Goal: Complete application form

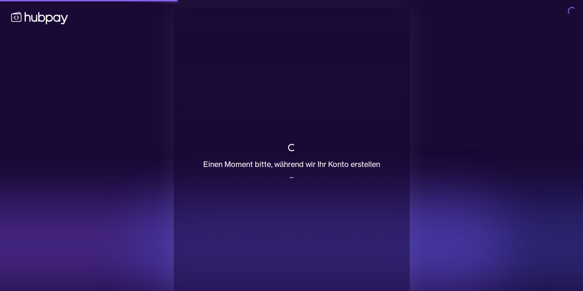
scroll to position [28, 0]
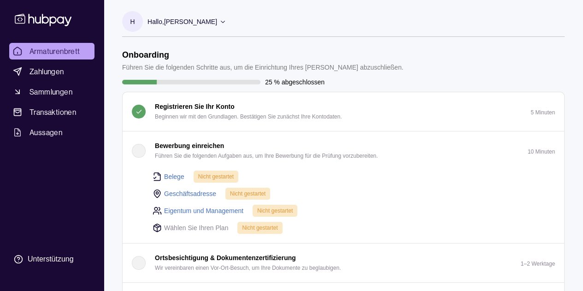
click at [172, 177] on font "Belege" at bounding box center [174, 176] width 20 height 7
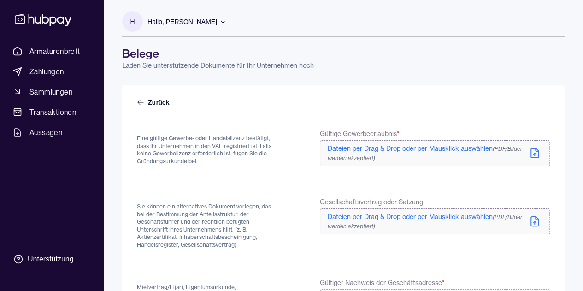
click at [535, 150] on icon at bounding box center [536, 149] width 3 height 3
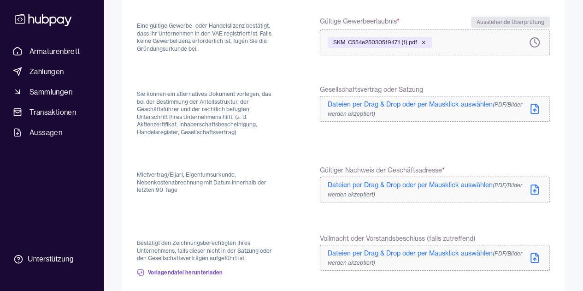
scroll to position [115, 0]
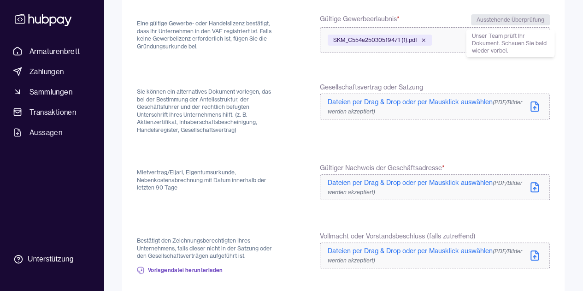
click at [539, 107] on icon at bounding box center [534, 106] width 11 height 11
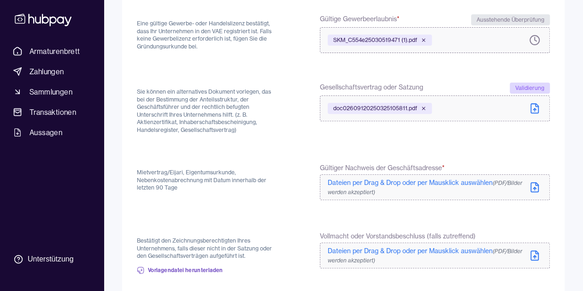
click at [540, 110] on label "doc02609120250325105811.pdf" at bounding box center [435, 108] width 230 height 26
click at [535, 112] on icon at bounding box center [534, 113] width 11 height 11
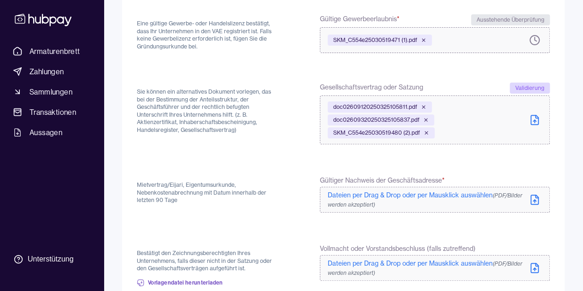
click at [532, 196] on icon at bounding box center [534, 199] width 11 height 11
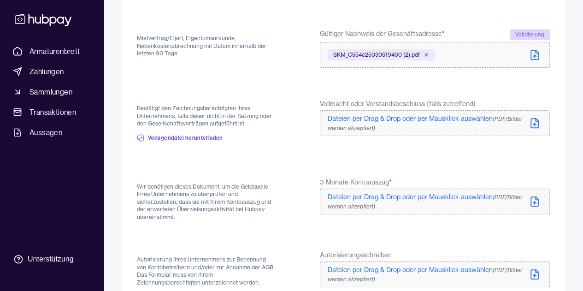
scroll to position [281, 0]
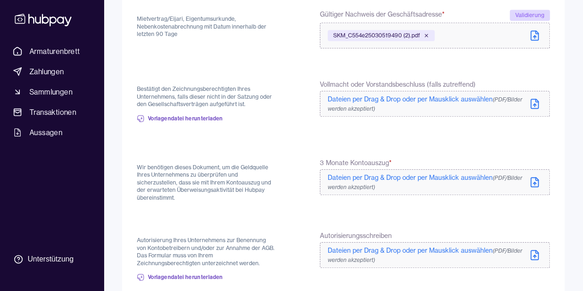
click at [535, 183] on icon at bounding box center [534, 182] width 11 height 11
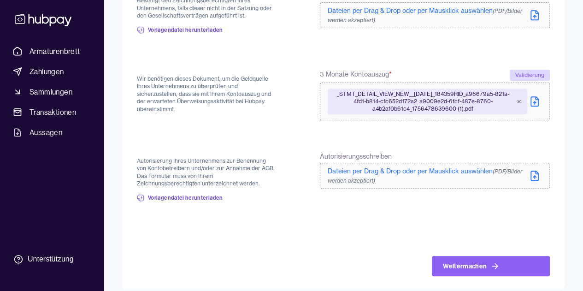
scroll to position [370, 0]
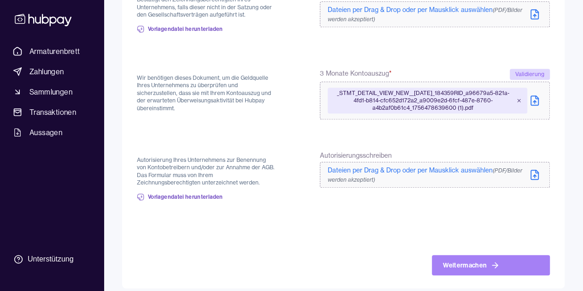
click at [471, 262] on font "Weitermachen" at bounding box center [465, 265] width 44 height 8
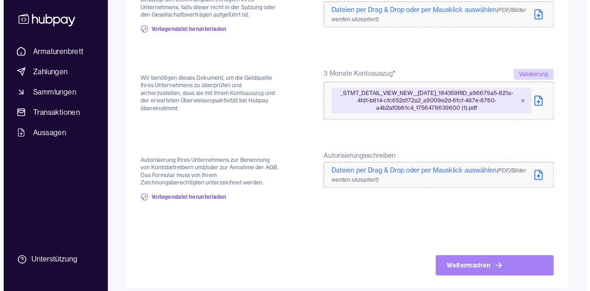
scroll to position [0, 0]
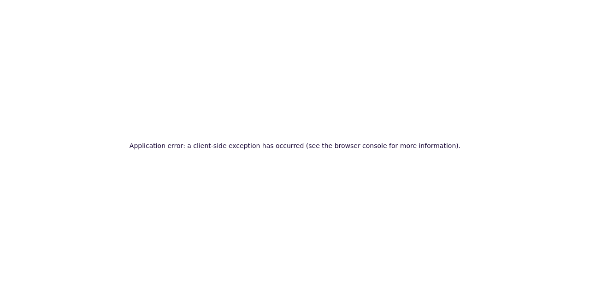
drag, startPoint x: 256, startPoint y: 60, endPoint x: 195, endPoint y: 44, distance: 63.1
click at [256, 60] on div "Application error: a client-side exception has occurred (see the browser consol…" at bounding box center [295, 145] width 590 height 291
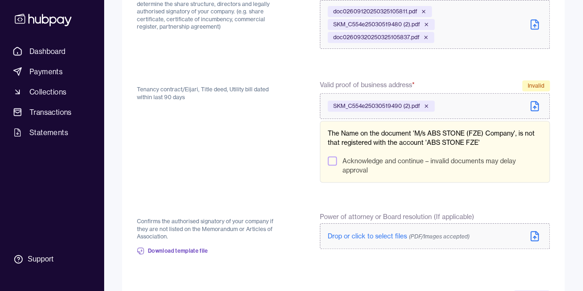
scroll to position [217, 0]
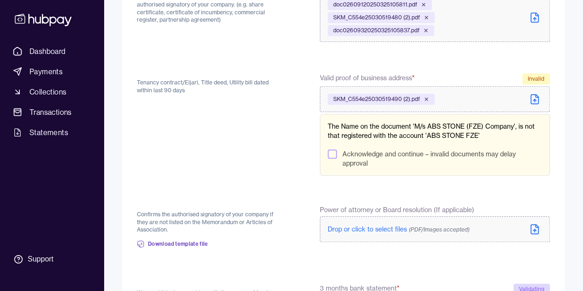
click at [348, 102] on div "SKM_C554e25030519490 (2).pdf" at bounding box center [381, 99] width 107 height 11
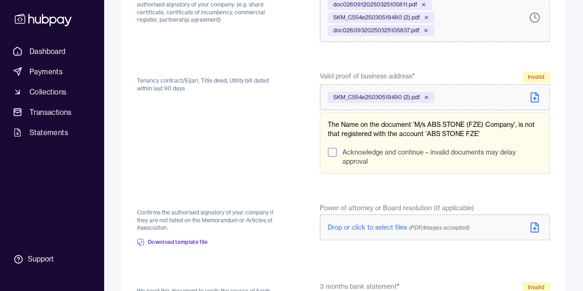
click at [390, 98] on span "SKM_C554e25030519490 (2).pdf" at bounding box center [376, 97] width 87 height 7
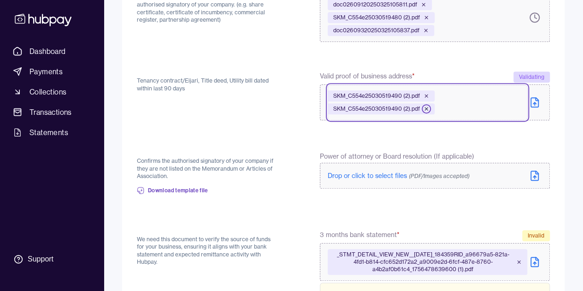
click at [427, 107] on icon at bounding box center [426, 108] width 3 height 3
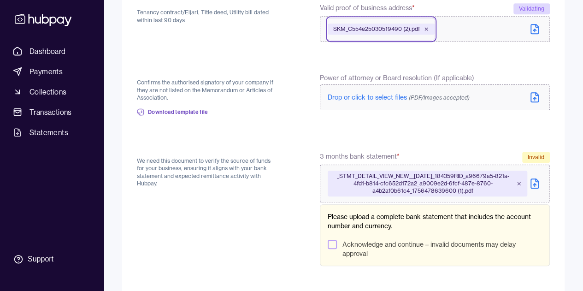
scroll to position [362, 0]
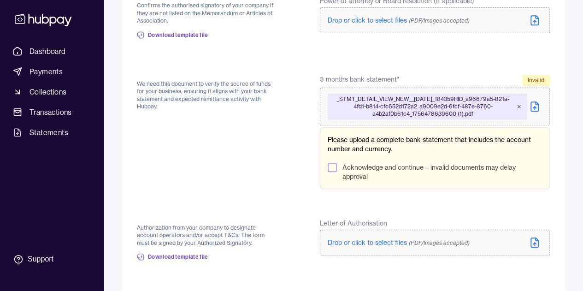
click at [332, 167] on button "Acknowledge and continue – invalid documents may delay approval" at bounding box center [332, 167] width 9 height 9
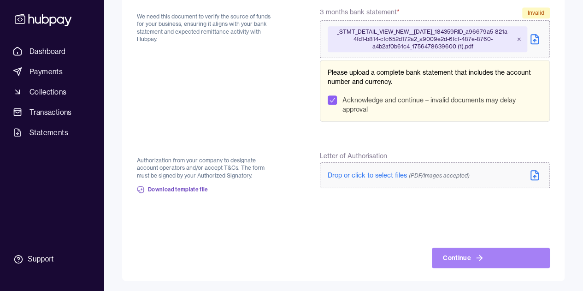
click at [467, 264] on button "Continue" at bounding box center [491, 257] width 118 height 20
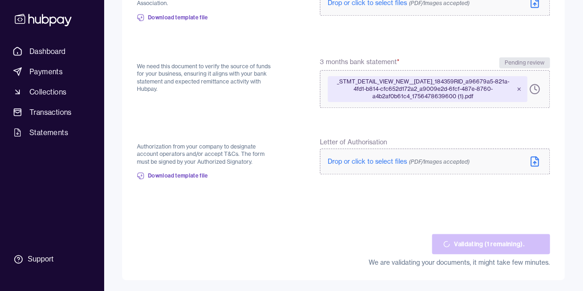
scroll to position [379, 0]
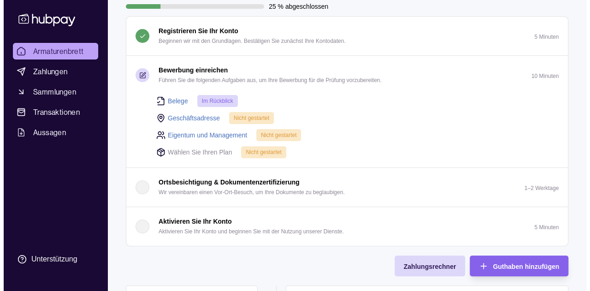
scroll to position [76, 0]
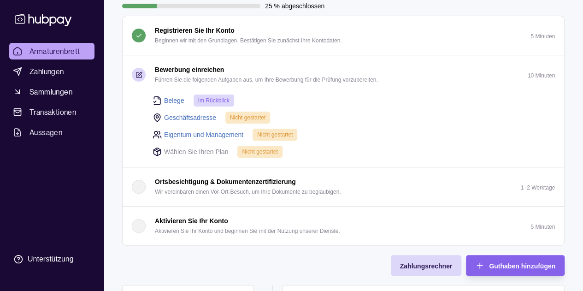
click at [141, 229] on div "button" at bounding box center [139, 226] width 14 height 14
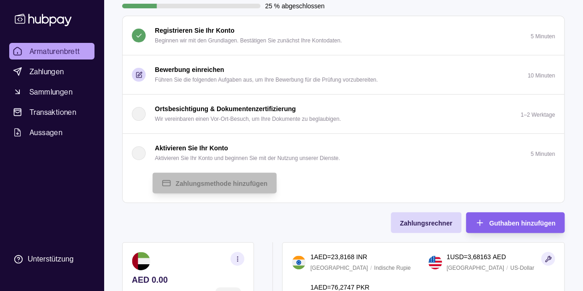
click at [138, 151] on div "button" at bounding box center [139, 153] width 14 height 14
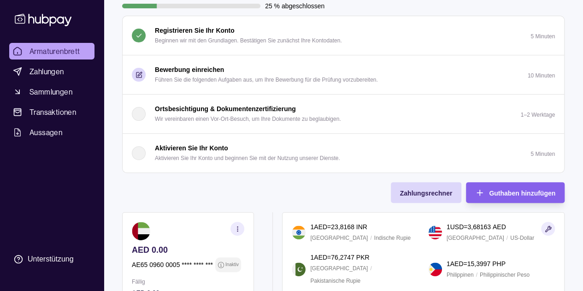
click at [138, 151] on div "button" at bounding box center [139, 153] width 14 height 14
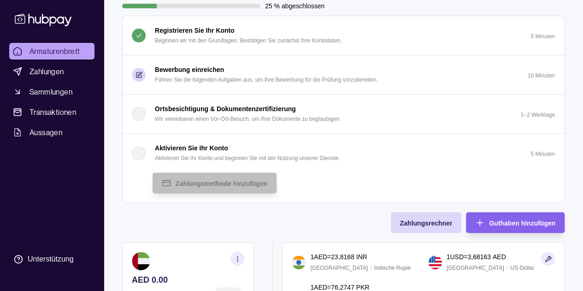
click at [137, 158] on div "button" at bounding box center [139, 153] width 14 height 14
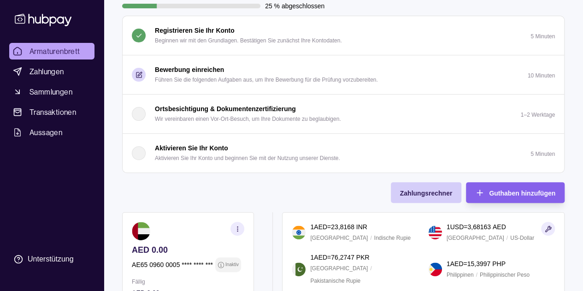
click at [423, 196] on div "Zahlungsrechner" at bounding box center [426, 192] width 53 height 11
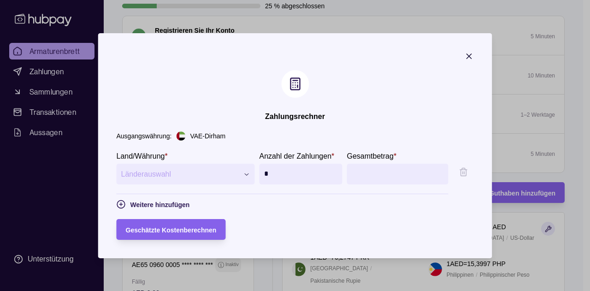
click at [474, 55] on icon "button" at bounding box center [469, 56] width 9 height 9
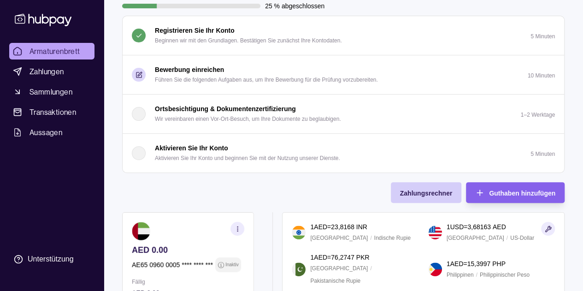
click at [406, 187] on div "Zahlungsrechner" at bounding box center [426, 192] width 53 height 11
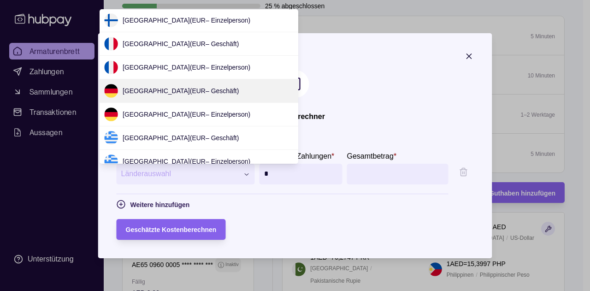
scroll to position [0, 0]
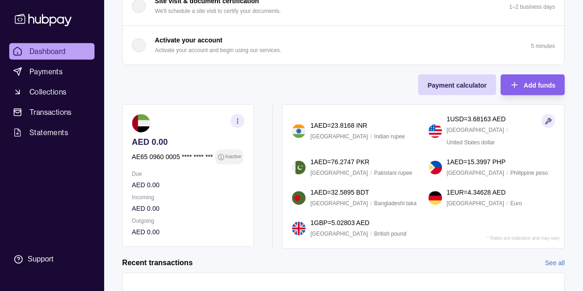
scroll to position [280, 0]
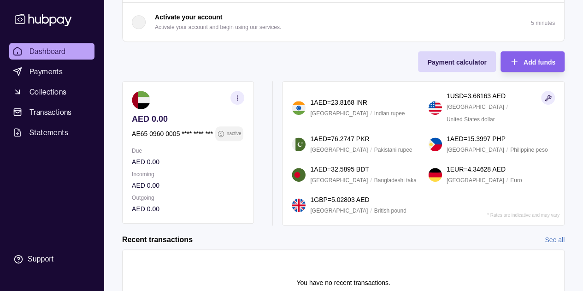
click at [237, 94] on icon "button" at bounding box center [237, 97] width 7 height 7
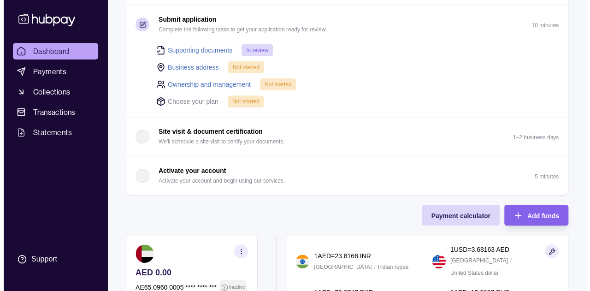
scroll to position [128, 0]
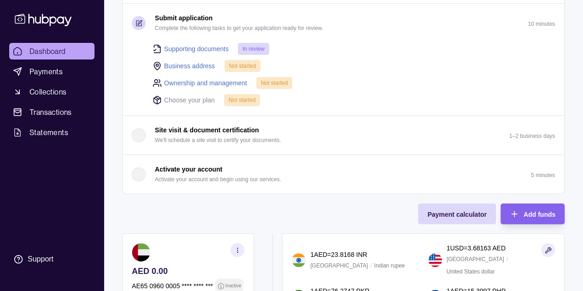
click at [137, 176] on div "button" at bounding box center [139, 174] width 14 height 14
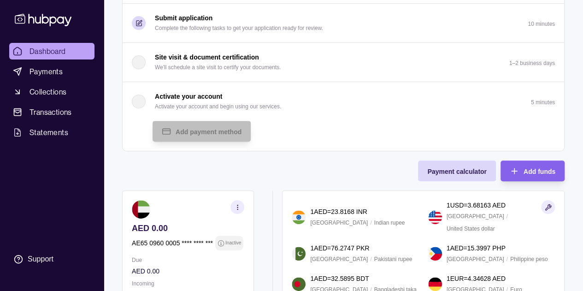
click at [139, 101] on div "button" at bounding box center [139, 101] width 14 height 14
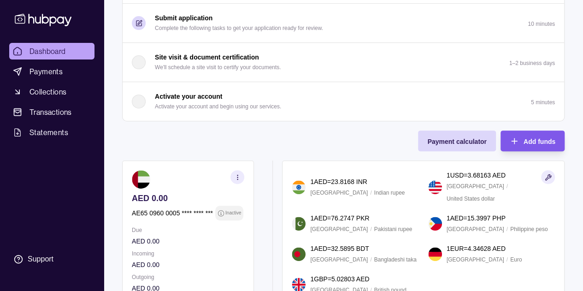
click at [519, 141] on div "Add funds" at bounding box center [525, 140] width 59 height 21
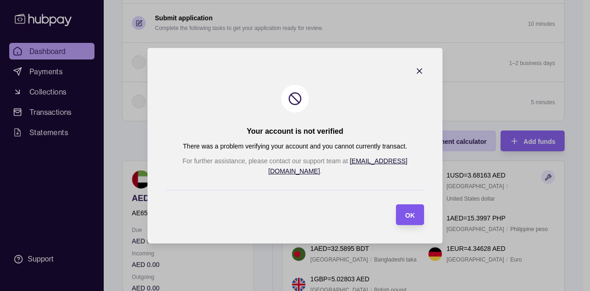
click at [405, 211] on span "OK" at bounding box center [410, 214] width 10 height 7
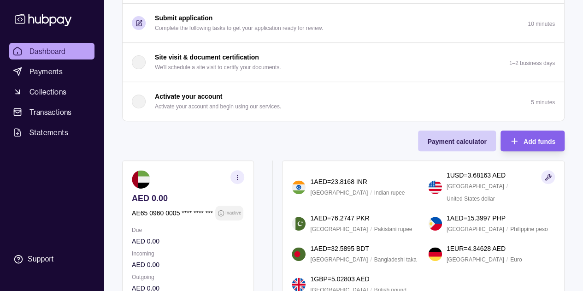
click at [457, 138] on span "Payment calculator" at bounding box center [456, 141] width 59 height 7
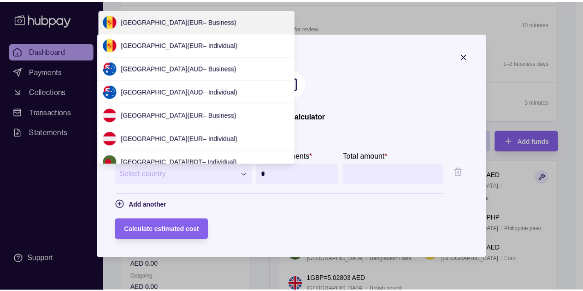
scroll to position [588, 0]
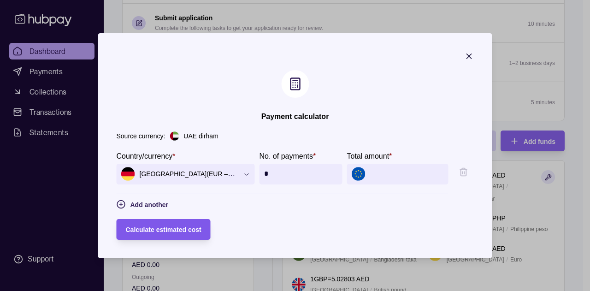
click at [158, 226] on span "Calculate estimated cost" at bounding box center [164, 229] width 76 height 7
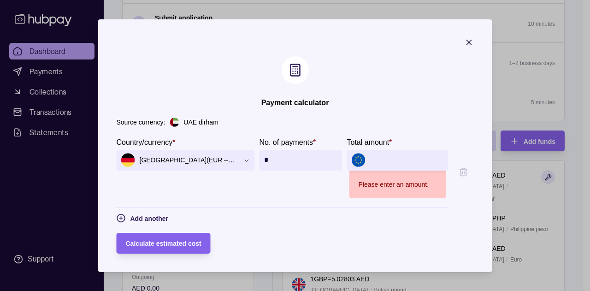
click at [474, 42] on icon "button" at bounding box center [469, 42] width 9 height 9
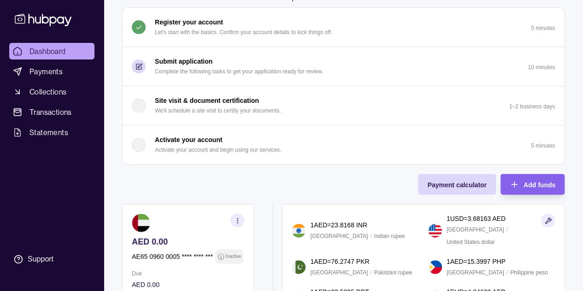
scroll to position [0, 0]
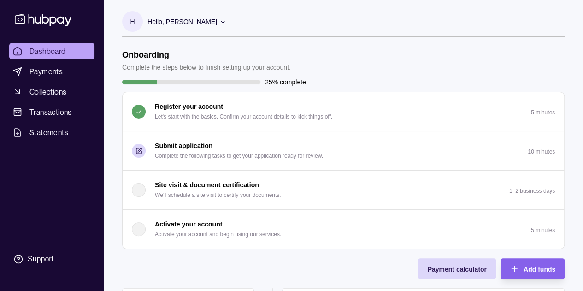
click at [156, 151] on p "Complete the following tasks to get your application ready for review." at bounding box center [239, 156] width 168 height 10
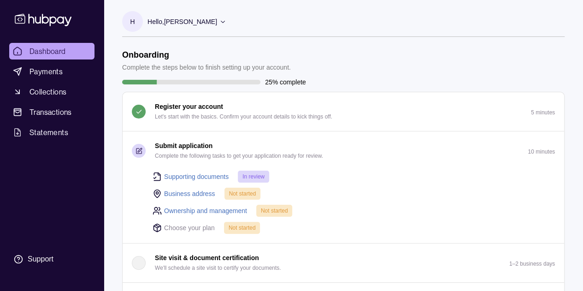
click at [192, 192] on link "Business address" at bounding box center [189, 193] width 51 height 10
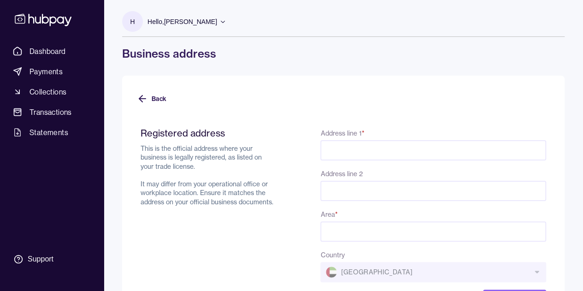
scroll to position [42, 0]
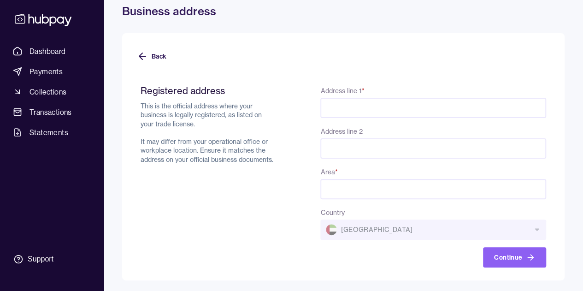
click at [362, 110] on input "Address line 1 *" at bounding box center [433, 108] width 226 height 20
type input "**********"
click at [359, 149] on input "Address line 2" at bounding box center [433, 148] width 226 height 20
type input "**********"
click at [356, 186] on input "Area *" at bounding box center [433, 189] width 226 height 20
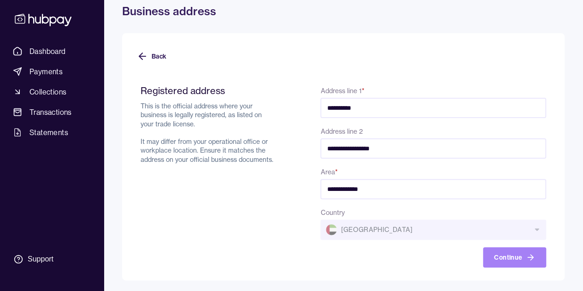
type input "**********"
click at [502, 259] on button "Continue" at bounding box center [514, 257] width 63 height 20
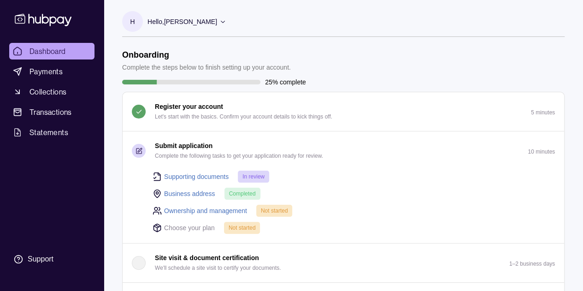
click at [224, 210] on link "Ownership and management" at bounding box center [205, 211] width 83 height 10
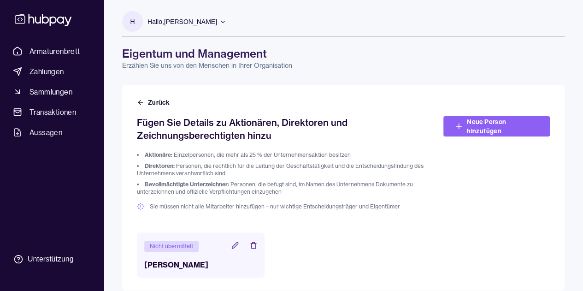
click at [235, 247] on icon at bounding box center [235, 245] width 6 height 6
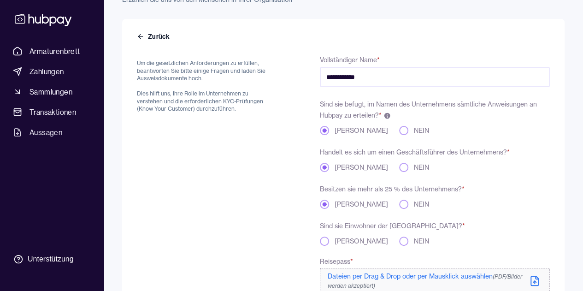
scroll to position [104, 0]
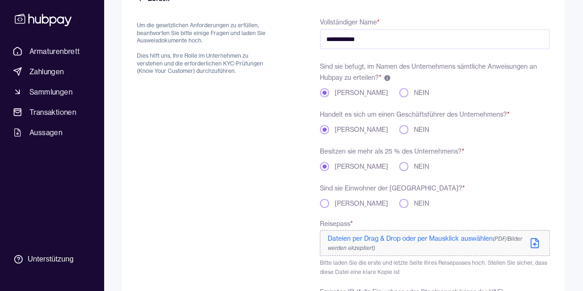
click at [321, 205] on button "[PERSON_NAME]" at bounding box center [324, 203] width 9 height 9
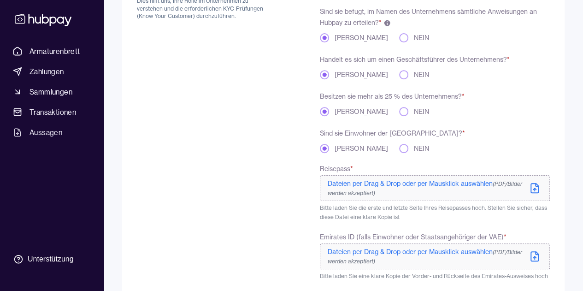
scroll to position [188, 0]
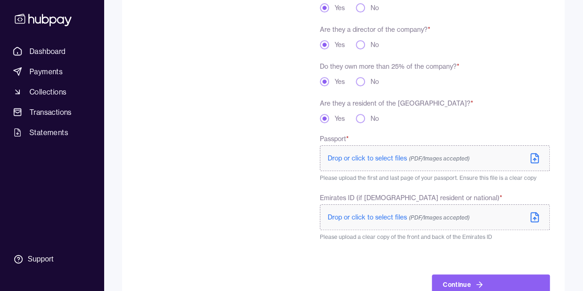
click at [355, 159] on span "Drop or click to select files (PDF/Images accepted)" at bounding box center [399, 158] width 142 height 8
click at [376, 155] on span "Drop or click to select files (PDF/Images accepted)" at bounding box center [399, 158] width 142 height 8
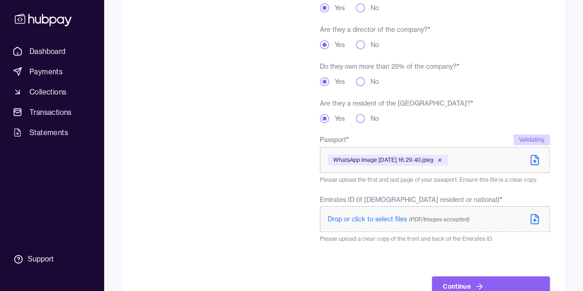
click at [376, 220] on span "Drop or click to select files (PDF/Images accepted)" at bounding box center [399, 219] width 142 height 8
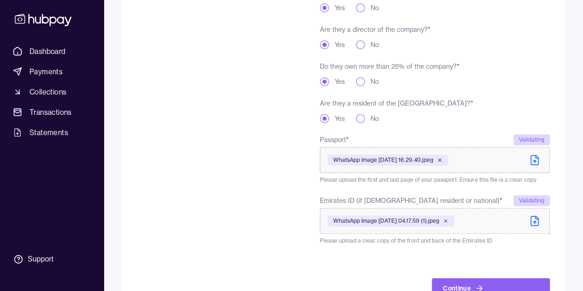
click at [537, 221] on icon at bounding box center [534, 220] width 11 height 11
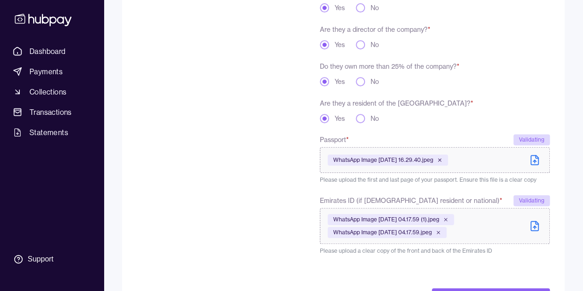
scroll to position [229, 0]
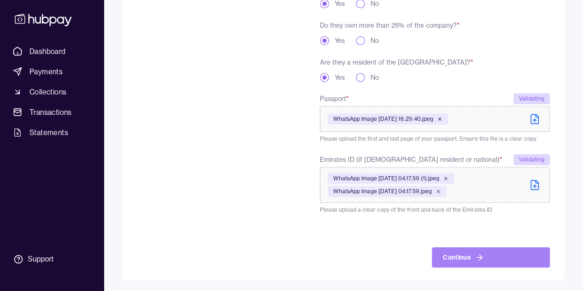
click at [482, 256] on icon "submit" at bounding box center [479, 257] width 9 height 9
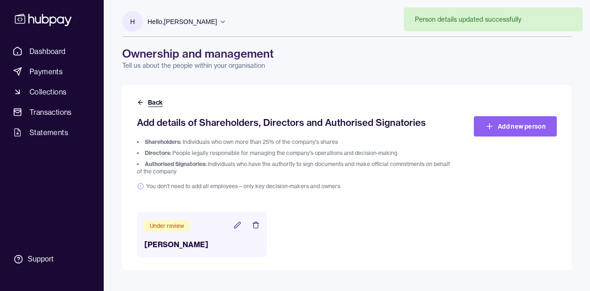
click at [148, 103] on button "Back" at bounding box center [151, 102] width 28 height 9
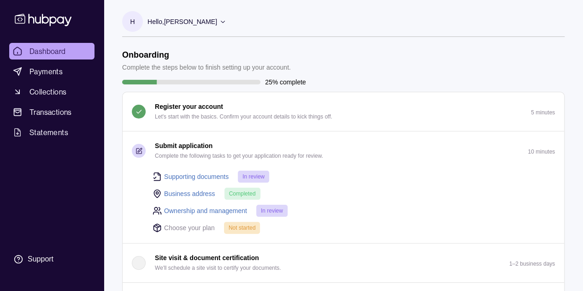
scroll to position [39, 0]
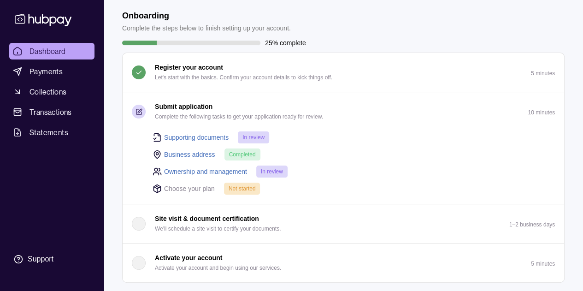
click at [101, 191] on div "Dashboard Payments Collections Transactions Statements Support" at bounding box center [52, 145] width 104 height 291
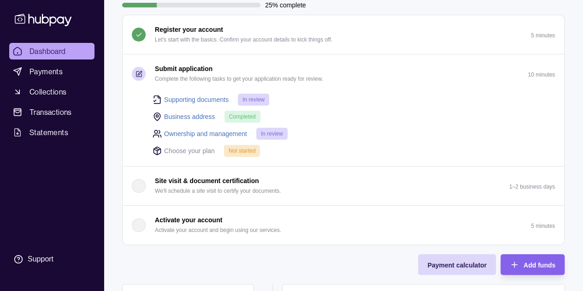
scroll to position [0, 0]
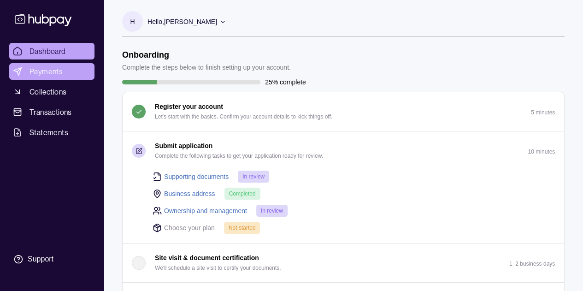
click at [54, 72] on span "Payments" at bounding box center [45, 71] width 33 height 11
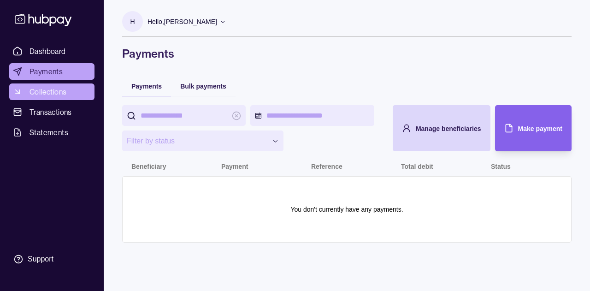
click at [42, 97] on span "Collections" at bounding box center [47, 91] width 37 height 11
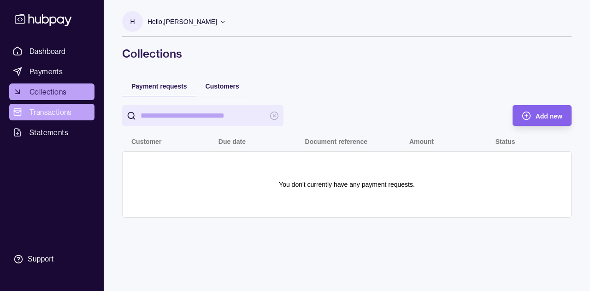
click at [44, 111] on span "Transactions" at bounding box center [50, 111] width 42 height 11
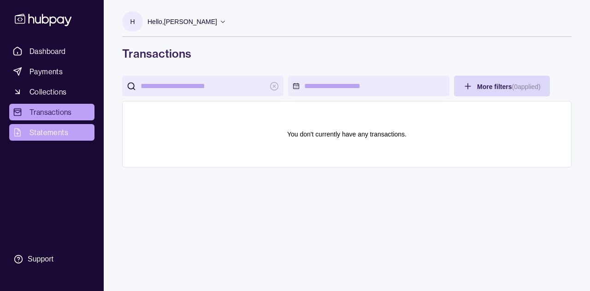
click at [49, 135] on span "Statements" at bounding box center [48, 132] width 39 height 11
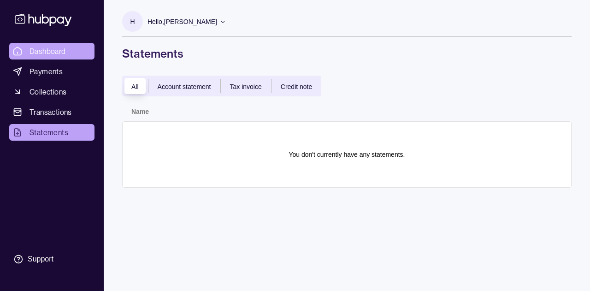
click at [41, 50] on span "Dashboard" at bounding box center [47, 51] width 36 height 11
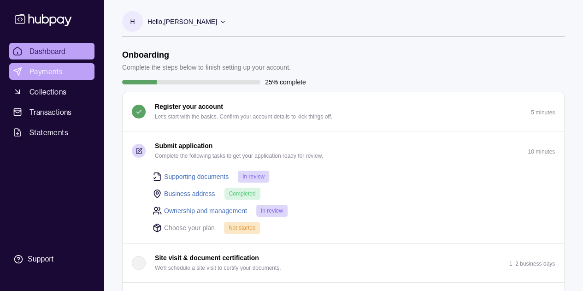
click at [47, 71] on span "Payments" at bounding box center [45, 71] width 33 height 11
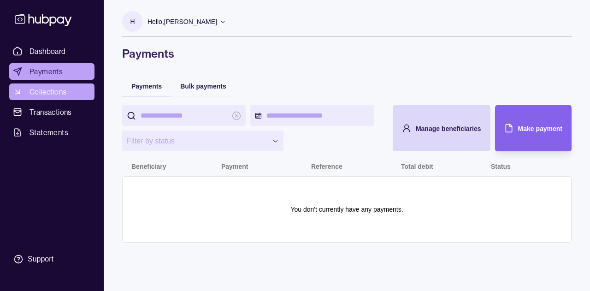
click at [46, 92] on span "Collections" at bounding box center [47, 91] width 37 height 11
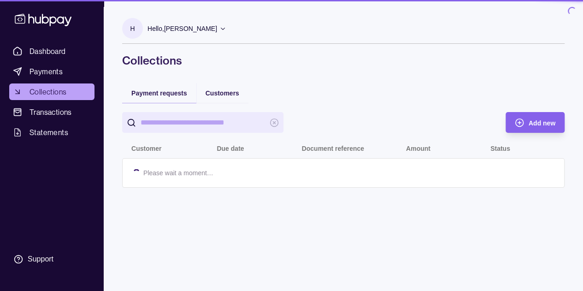
click at [46, 115] on span "Transactions" at bounding box center [50, 111] width 42 height 11
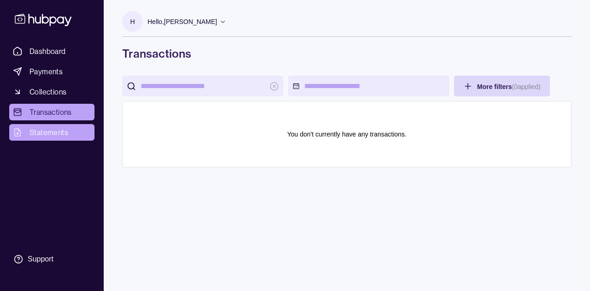
click at [47, 127] on span "Statements" at bounding box center [48, 132] width 39 height 11
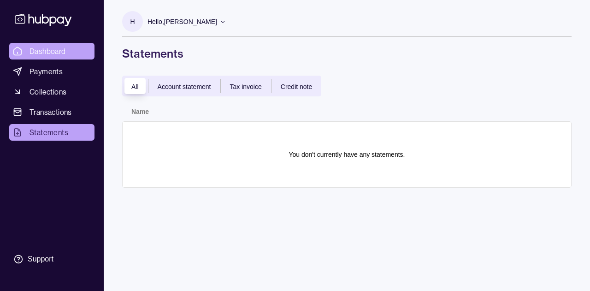
click at [47, 52] on span "Dashboard" at bounding box center [47, 51] width 36 height 11
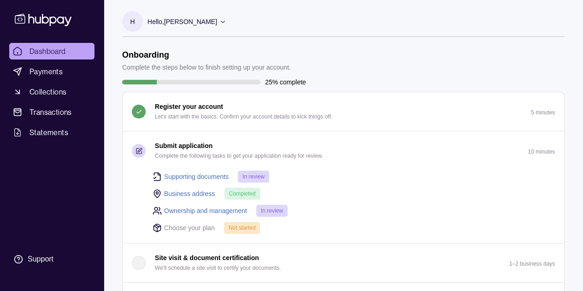
click at [41, 22] on icon at bounding box center [43, 20] width 57 height 12
